Goal: Task Accomplishment & Management: Complete application form

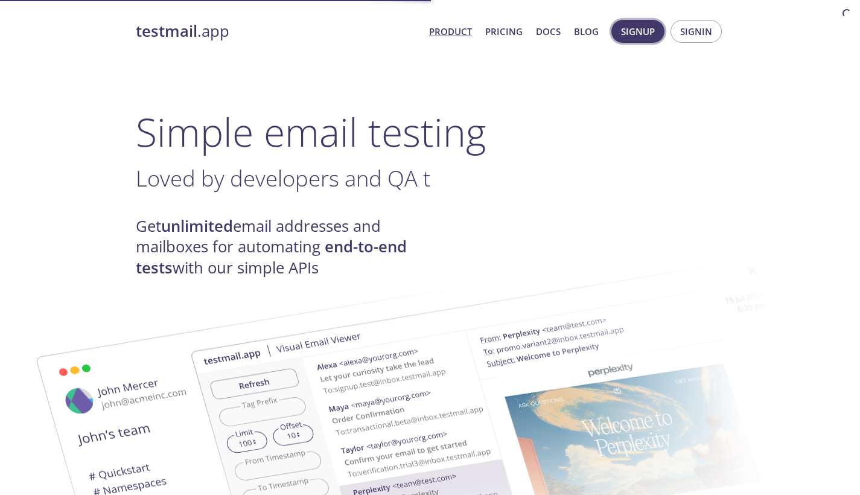
click at [650, 30] on span "Signup" at bounding box center [638, 32] width 34 height 16
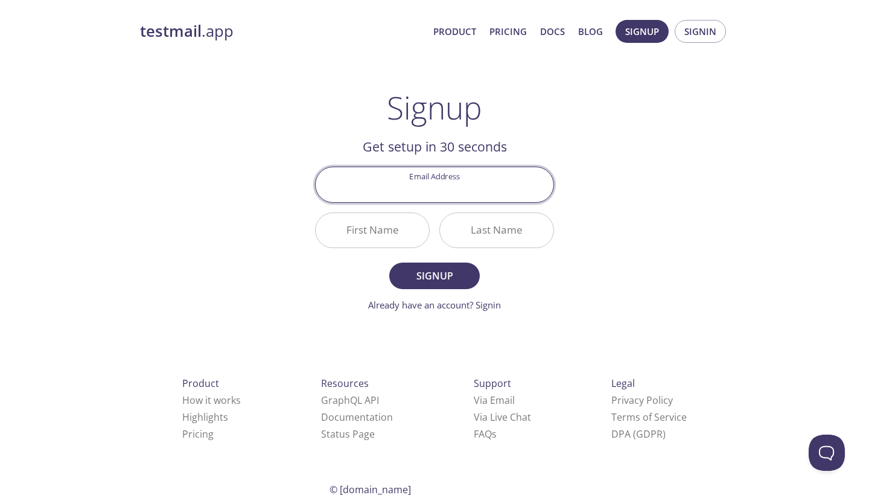
click at [623, 154] on div "testmail .app Product Pricing Docs Blog Signup Signin Signup Get setup in 30 se…" at bounding box center [435, 289] width 618 height 554
click at [467, 177] on input "Email Address" at bounding box center [435, 184] width 238 height 34
type input "[EMAIL_ADDRESS][DOMAIN_NAME]"
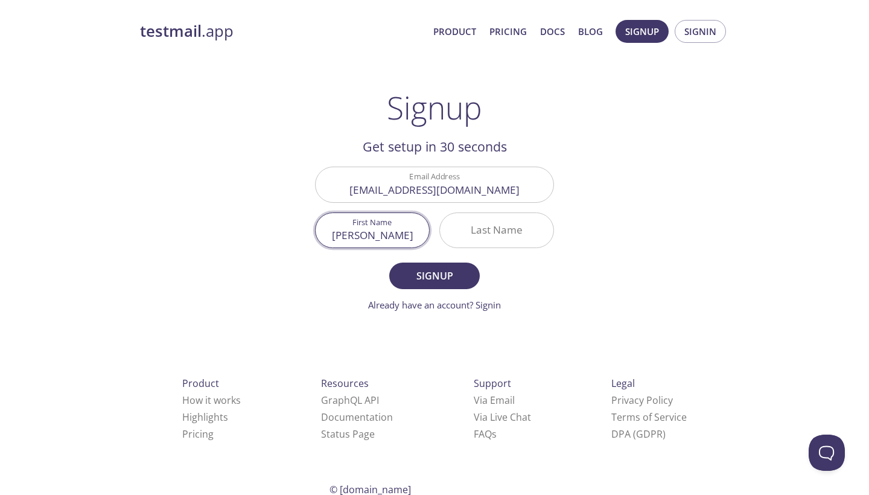
type input "[PERSON_NAME]"
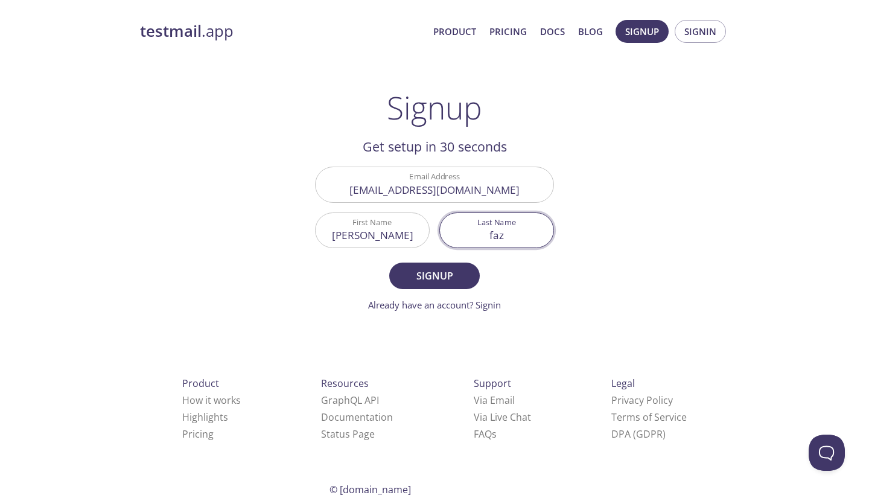
type input "faz"
click at [460, 289] on form "Email Address [EMAIL_ADDRESS][DOMAIN_NAME] First Name [PERSON_NAME] Last Name […" at bounding box center [434, 239] width 239 height 145
click at [460, 282] on span "Signup" at bounding box center [434, 275] width 64 height 17
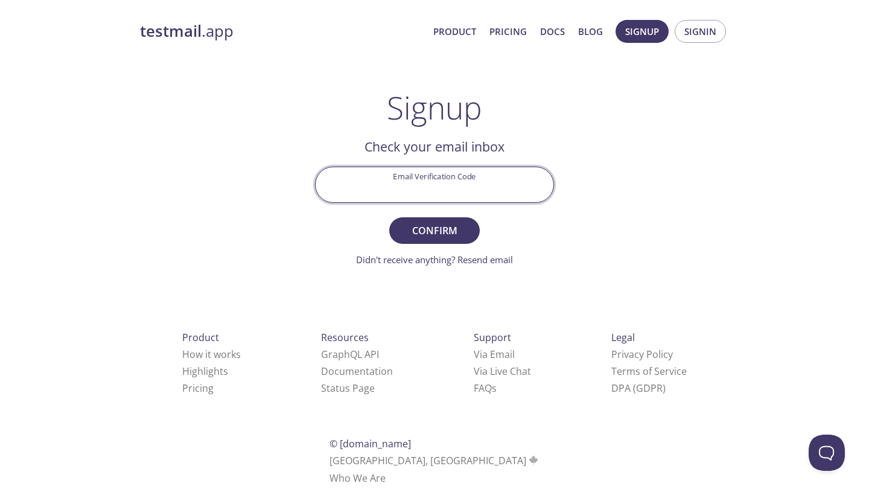
click at [472, 191] on input "Email Verification Code" at bounding box center [435, 184] width 238 height 34
paste input "31EXLB1"
type input "31EXLB1"
click at [460, 233] on span "Confirm" at bounding box center [434, 230] width 64 height 17
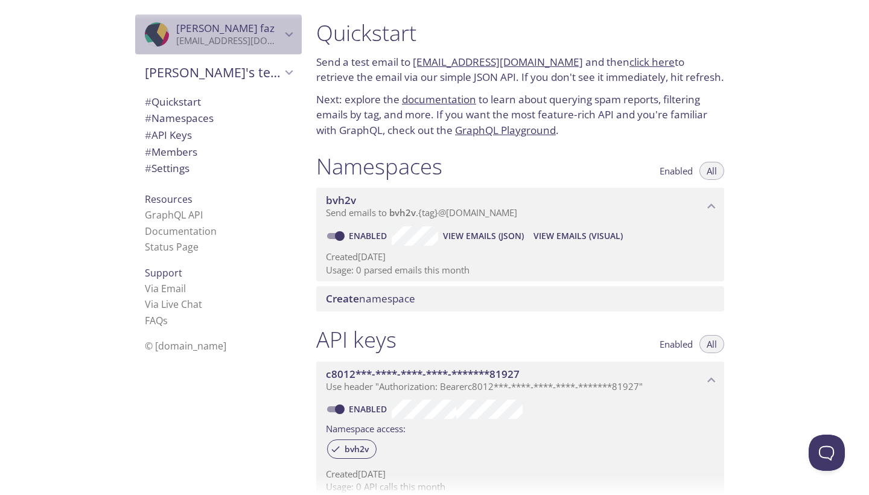
click at [252, 46] on p "[EMAIL_ADDRESS][DOMAIN_NAME]" at bounding box center [228, 41] width 105 height 12
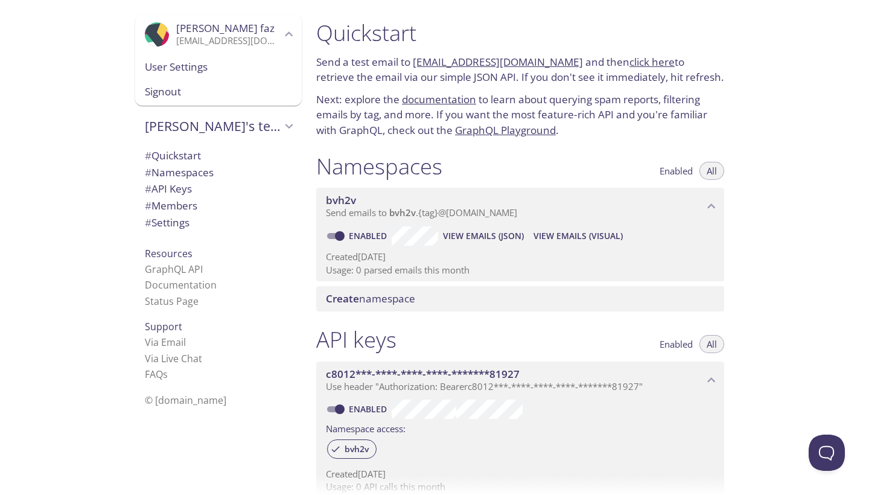
click at [186, 393] on span "© [DOMAIN_NAME]" at bounding box center [185, 399] width 81 height 13
click at [173, 65] on span "User Settings" at bounding box center [218, 67] width 147 height 16
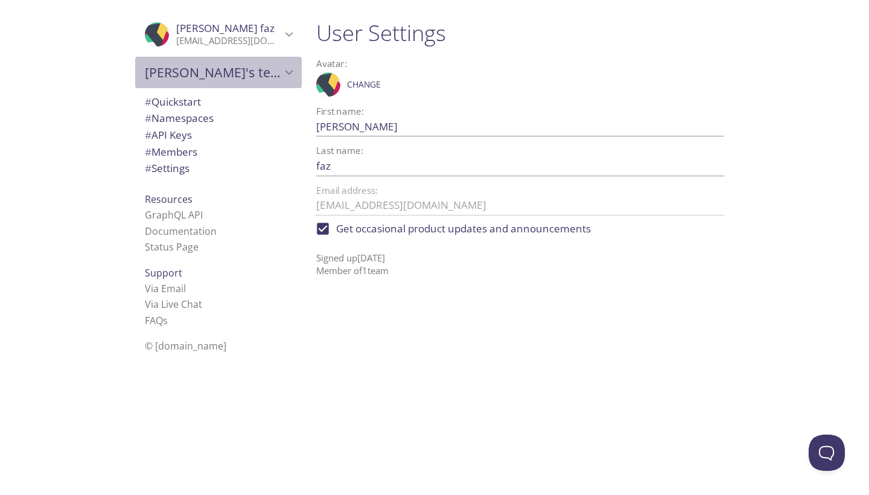
click at [218, 77] on span "[PERSON_NAME]'s team" at bounding box center [213, 72] width 136 height 17
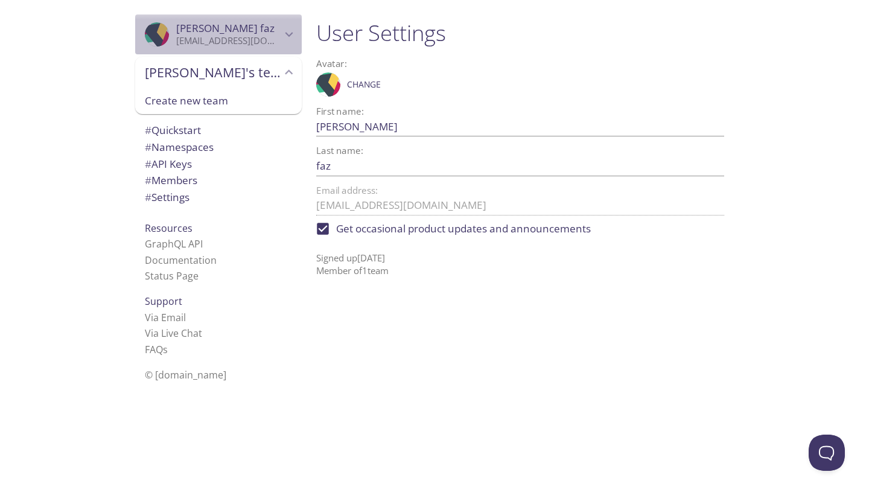
click at [219, 33] on span "[PERSON_NAME]" at bounding box center [228, 28] width 105 height 13
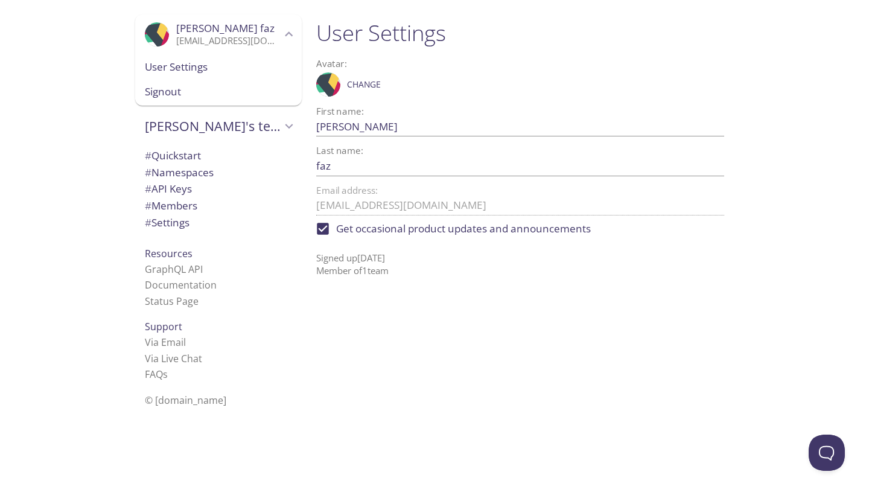
click at [177, 154] on span "# Quickstart" at bounding box center [173, 155] width 56 height 14
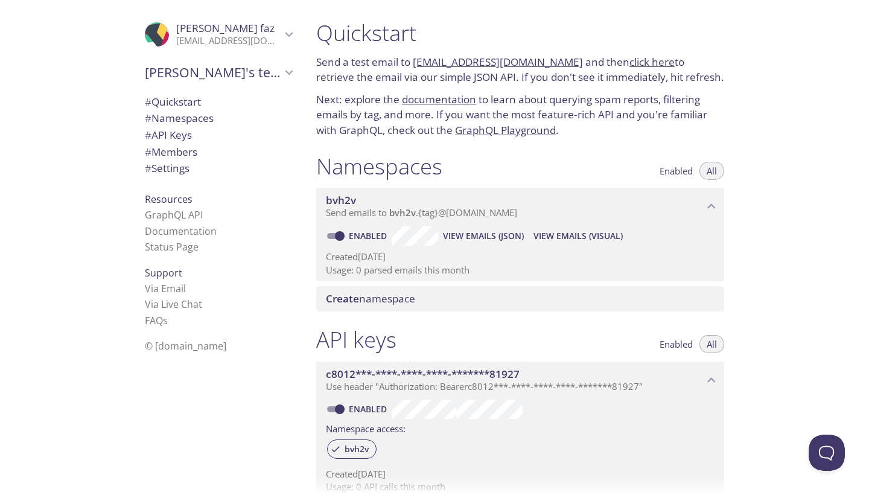
click at [630, 57] on link "click here" at bounding box center [651, 62] width 45 height 14
click at [580, 234] on span "View Emails (Visual)" at bounding box center [577, 236] width 89 height 14
